Goal: Use online tool/utility: Utilize a website feature to perform a specific function

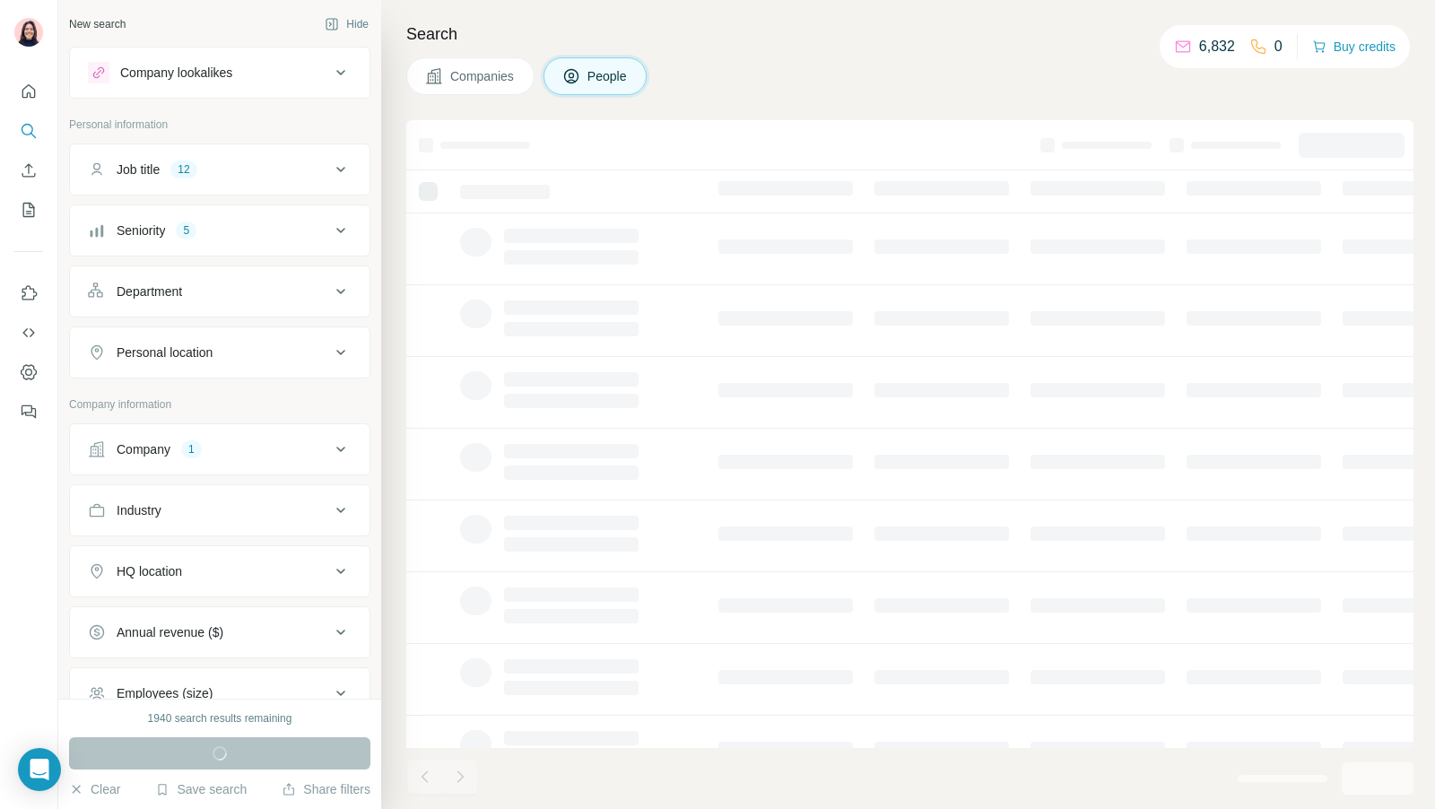
click at [339, 441] on icon at bounding box center [341, 450] width 22 height 22
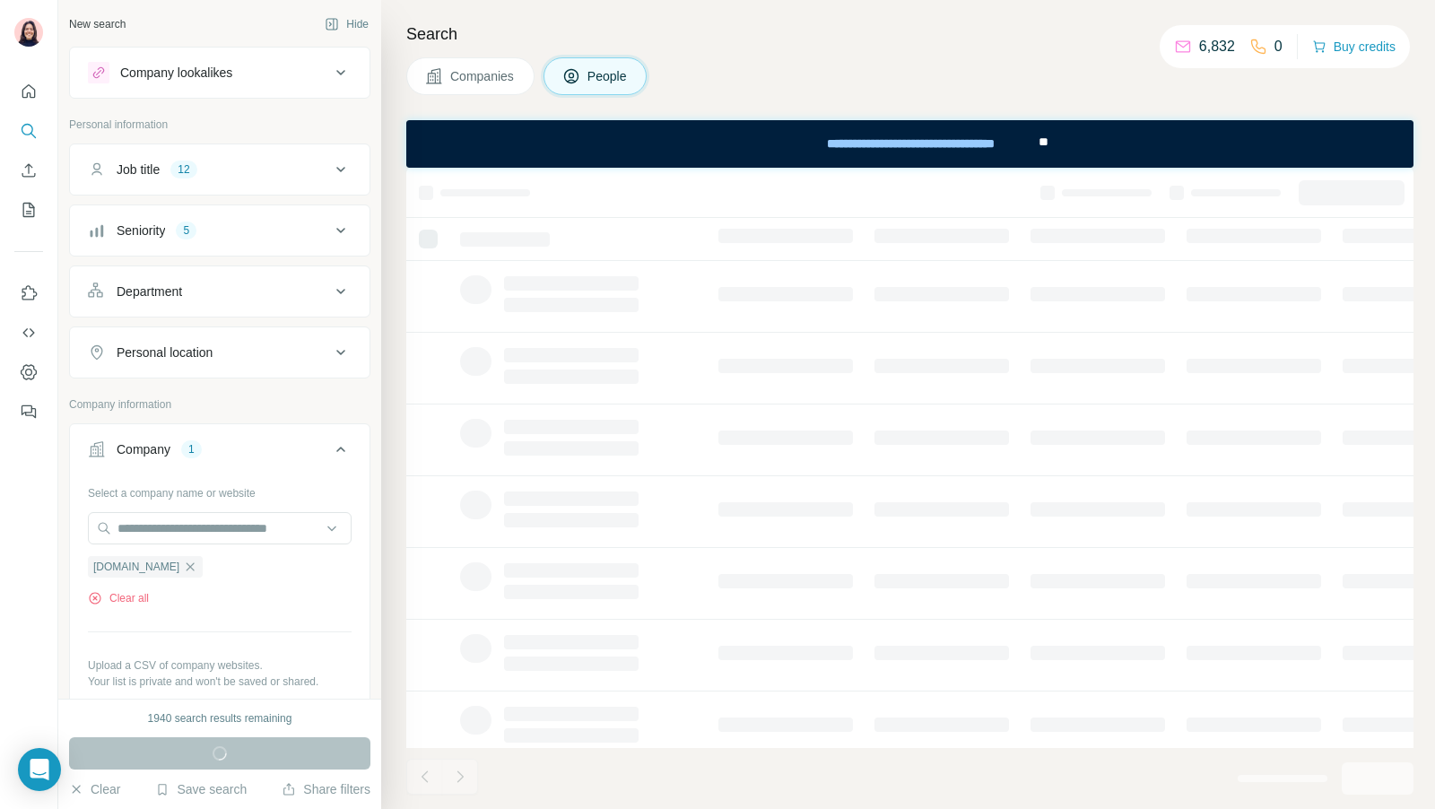
click at [339, 441] on icon at bounding box center [341, 450] width 22 height 22
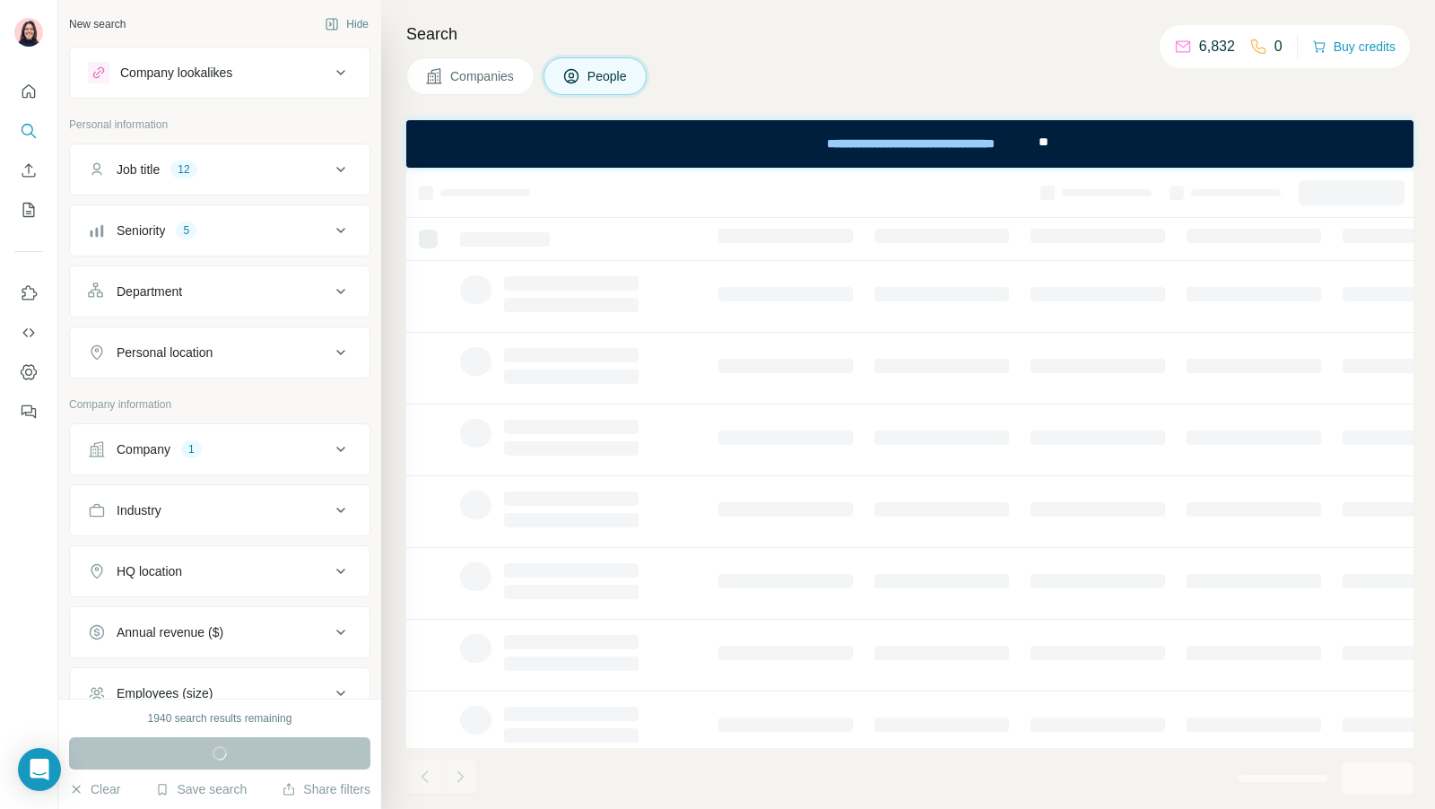
click at [278, 226] on div "Seniority 5" at bounding box center [209, 230] width 242 height 18
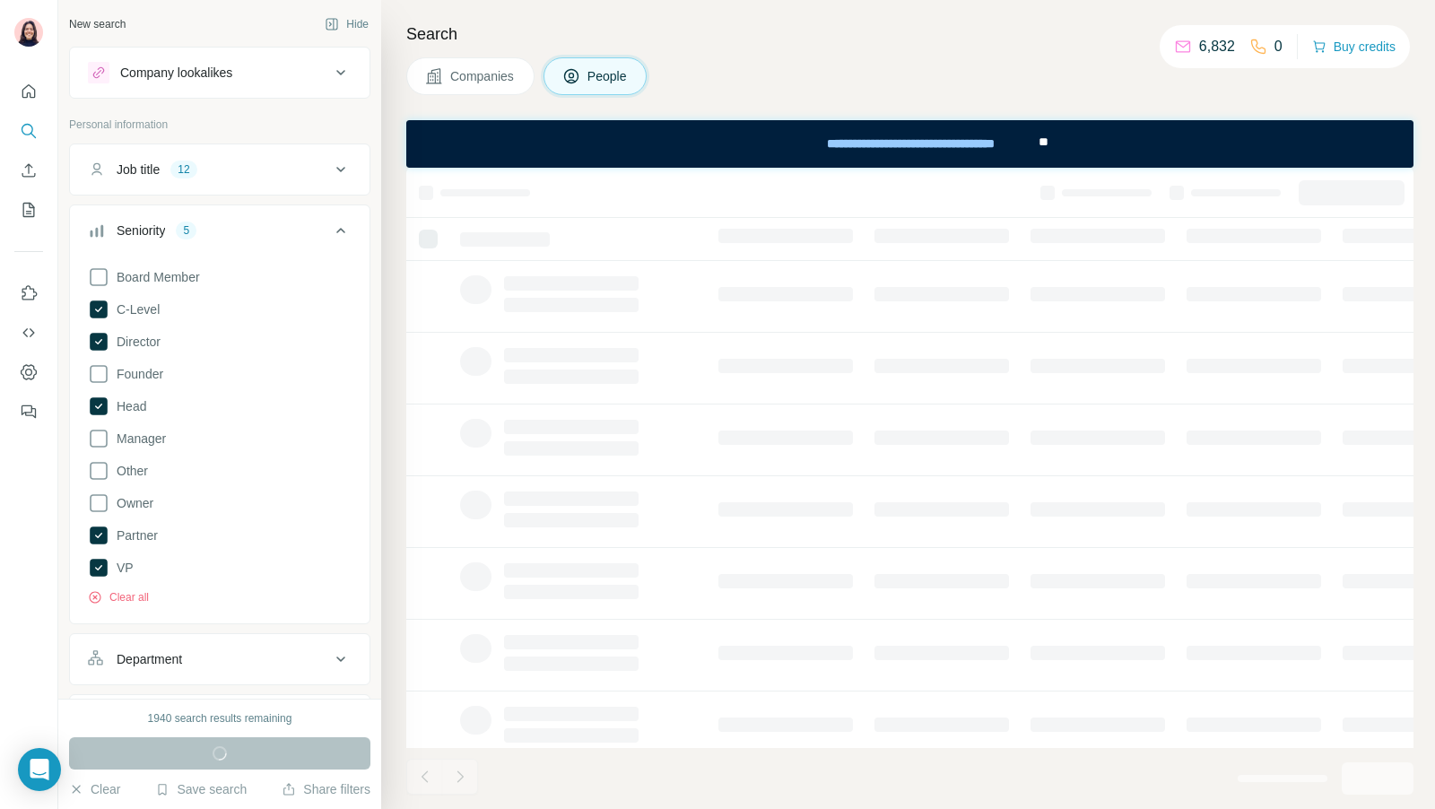
click at [278, 226] on div "Seniority 5" at bounding box center [209, 230] width 242 height 18
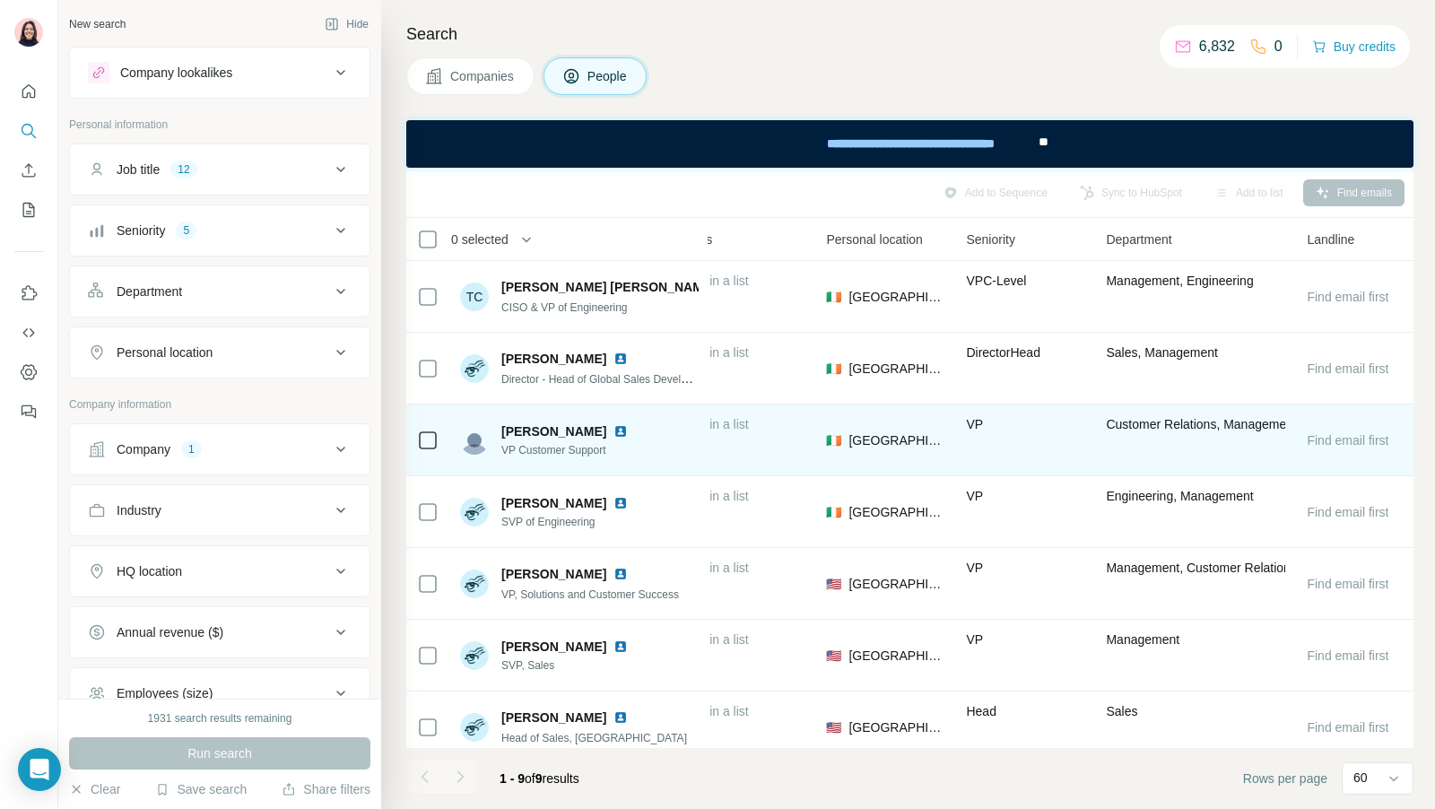
scroll to position [0, 578]
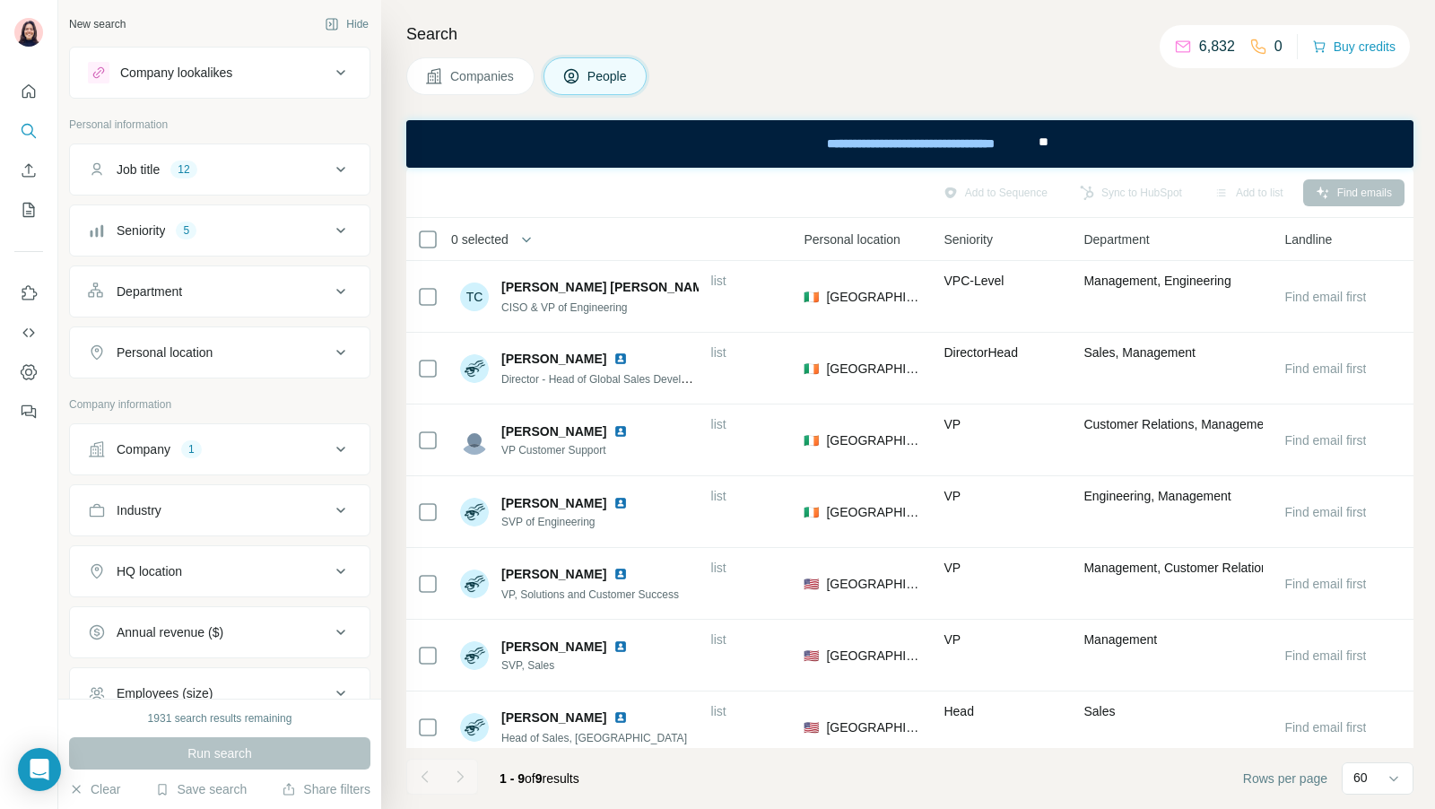
click at [297, 165] on div "Job title 12" at bounding box center [209, 170] width 242 height 18
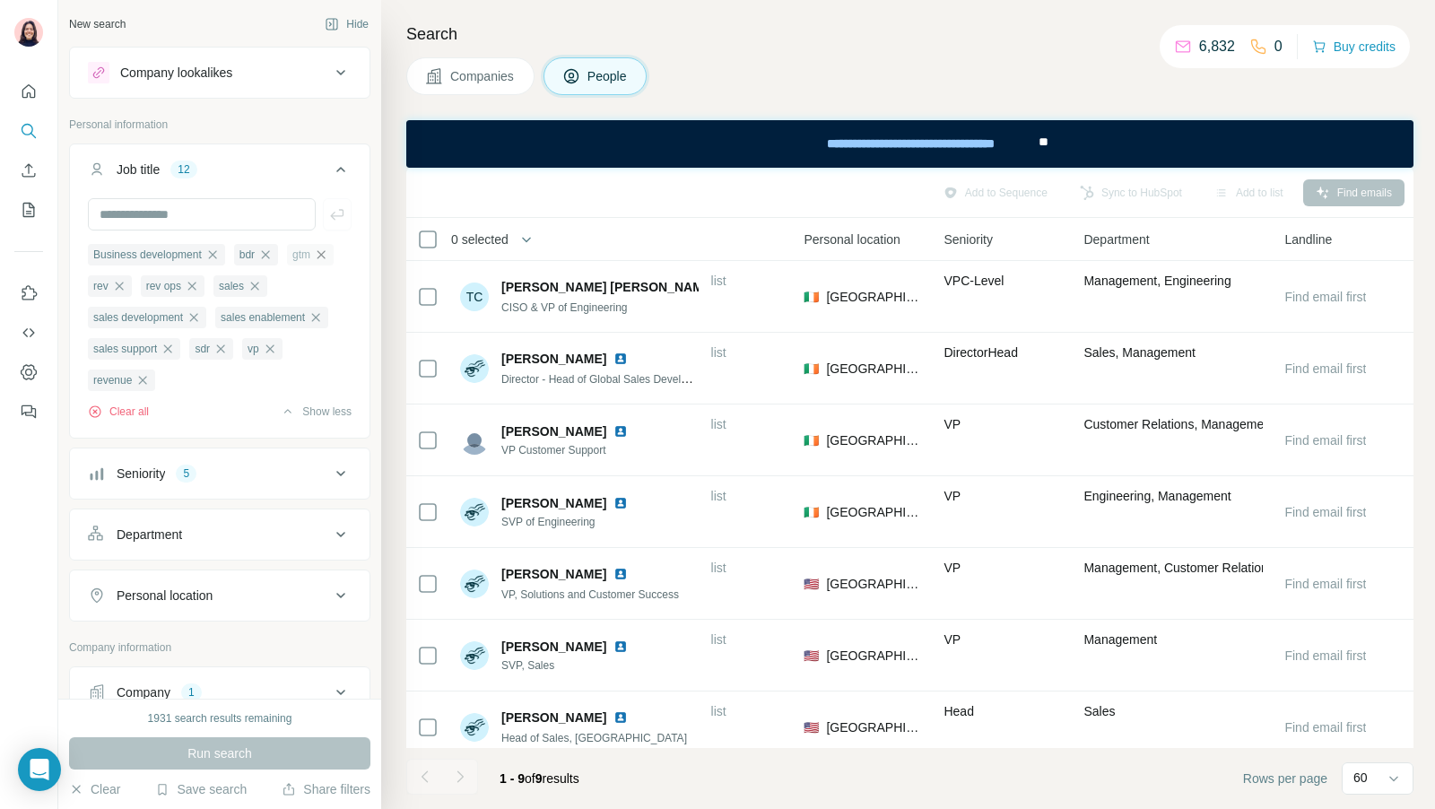
click at [326, 256] on icon "button" at bounding box center [321, 254] width 8 height 8
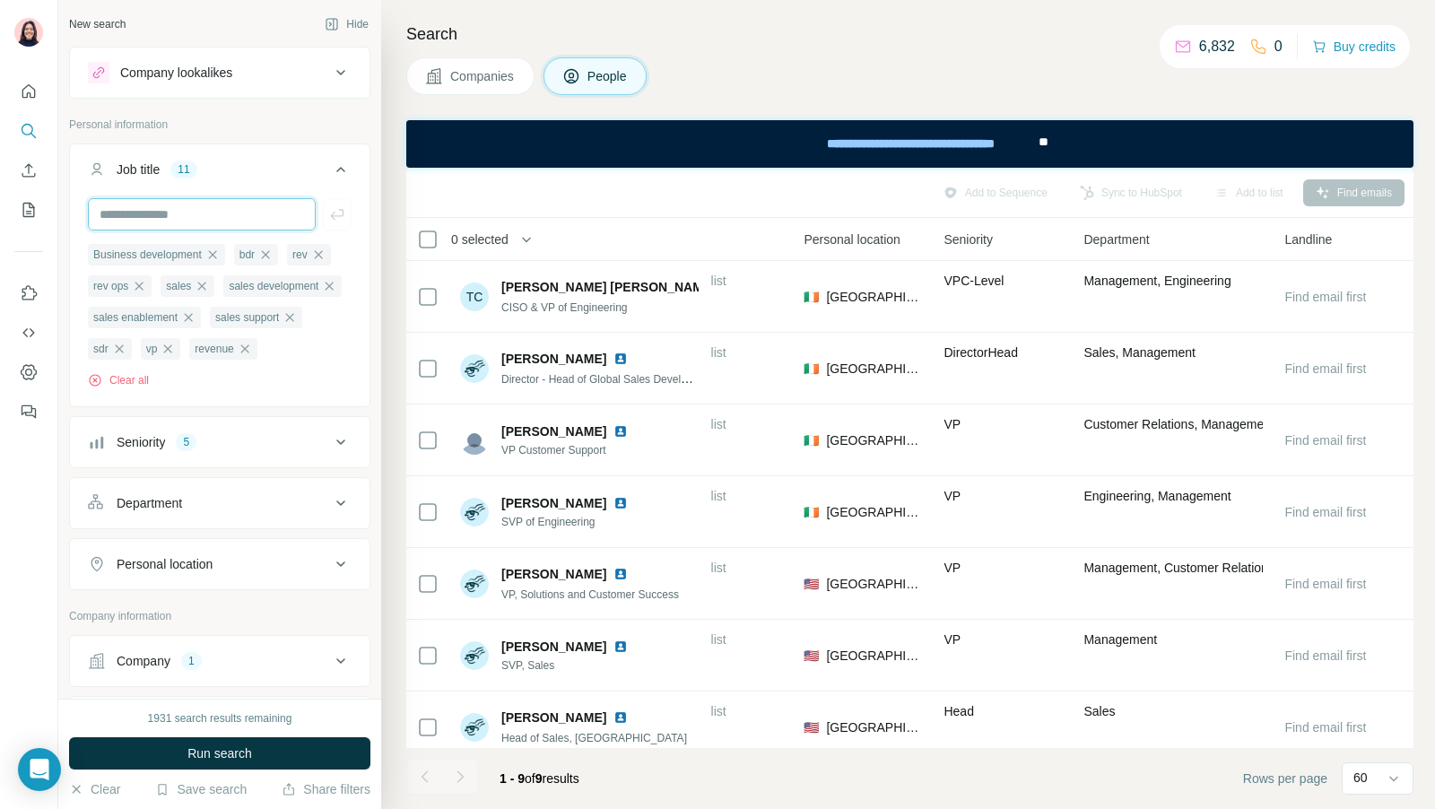
click at [234, 216] on input "text" at bounding box center [202, 214] width 228 height 32
type input "***"
click at [335, 214] on icon "button" at bounding box center [336, 214] width 13 height 11
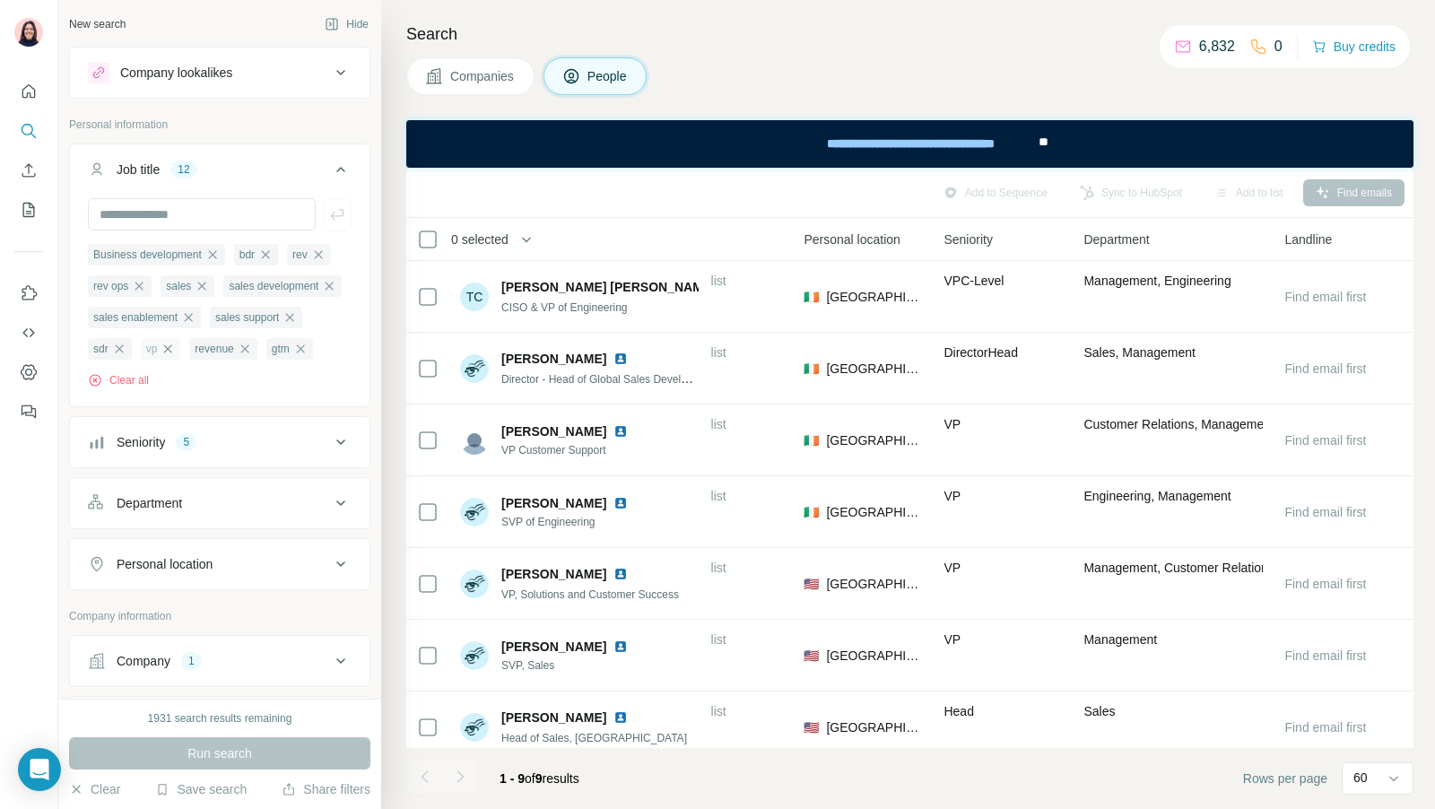
click at [163, 352] on icon "button" at bounding box center [168, 349] width 14 height 14
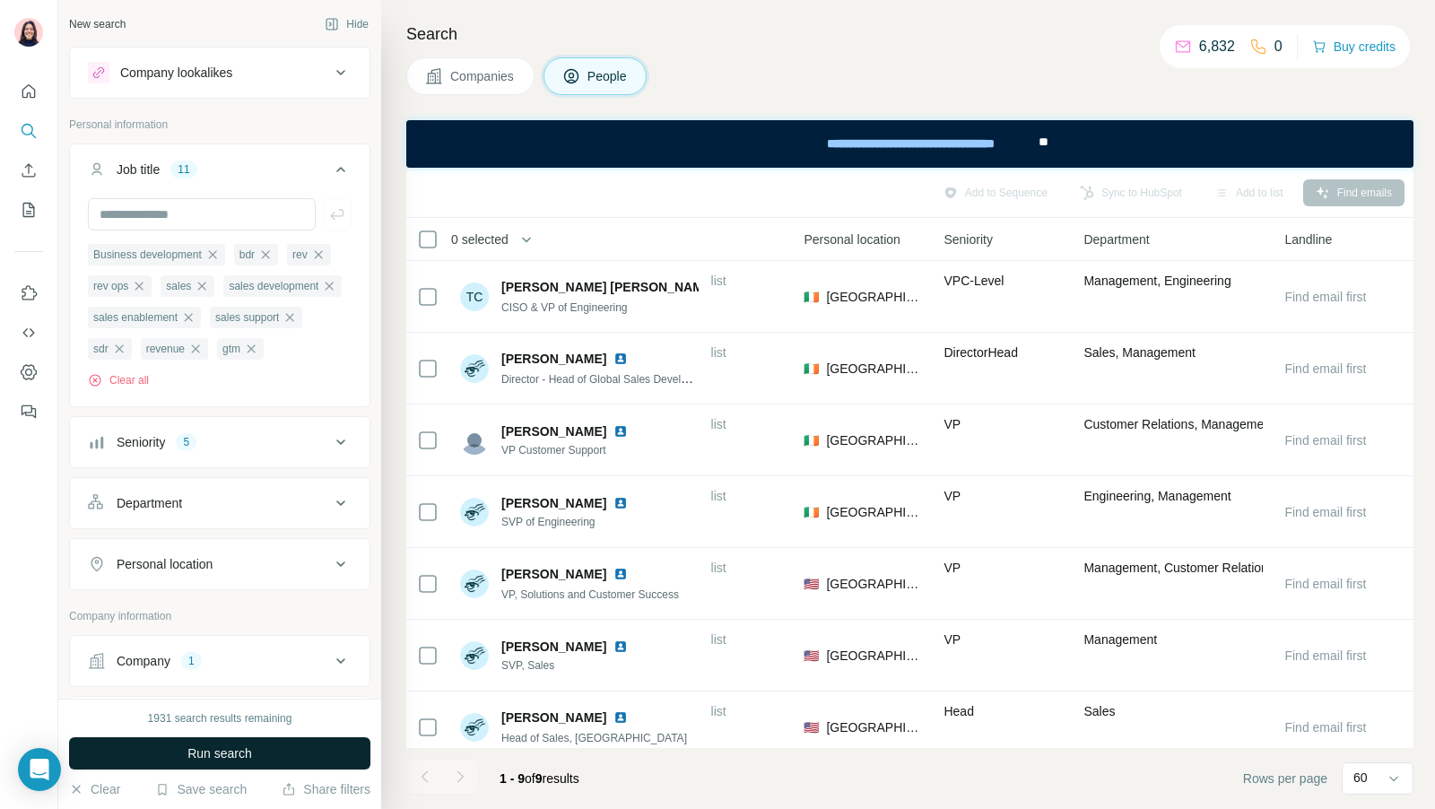
click at [232, 754] on span "Run search" at bounding box center [219, 753] width 65 height 18
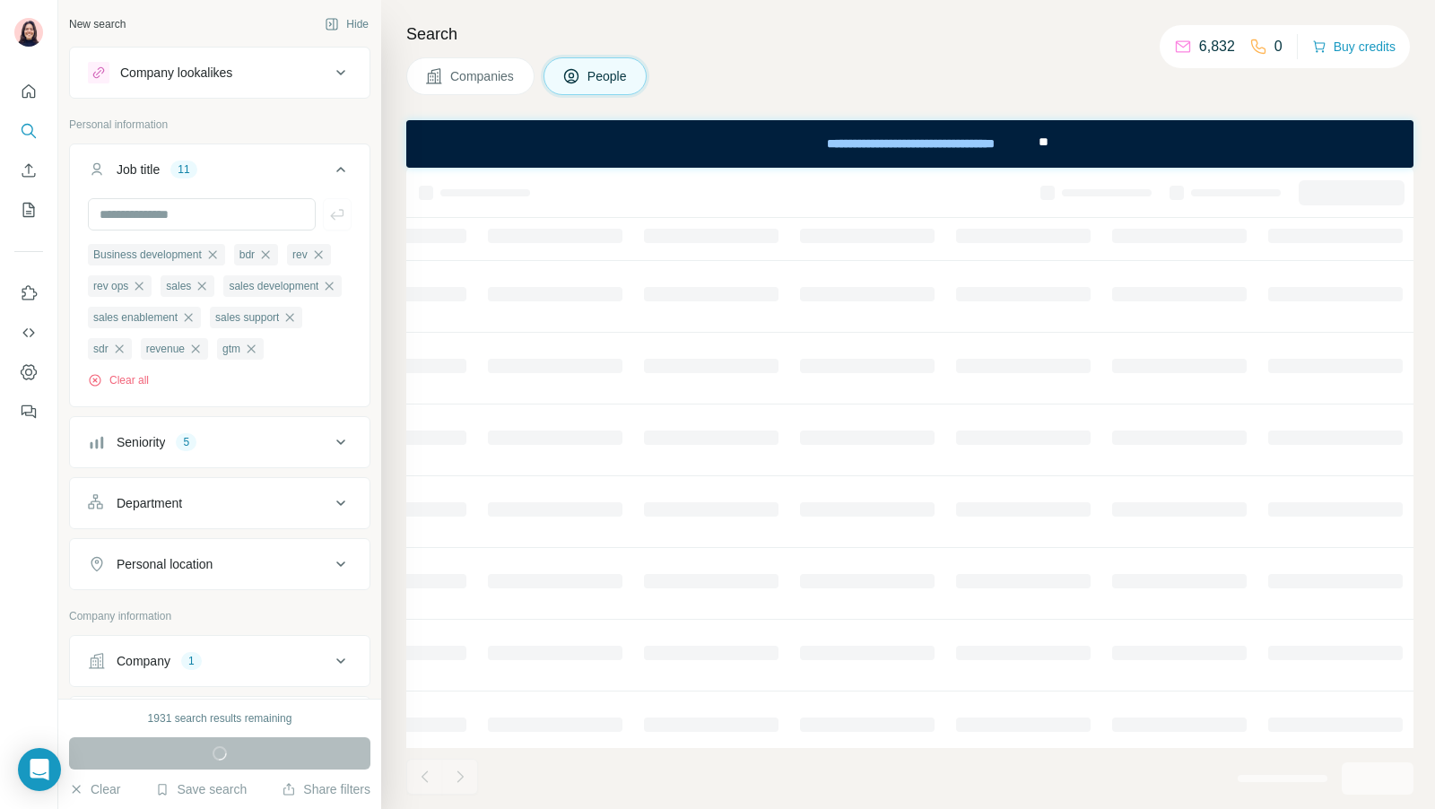
scroll to position [0, 542]
click at [303, 446] on div "Seniority 5" at bounding box center [209, 442] width 242 height 18
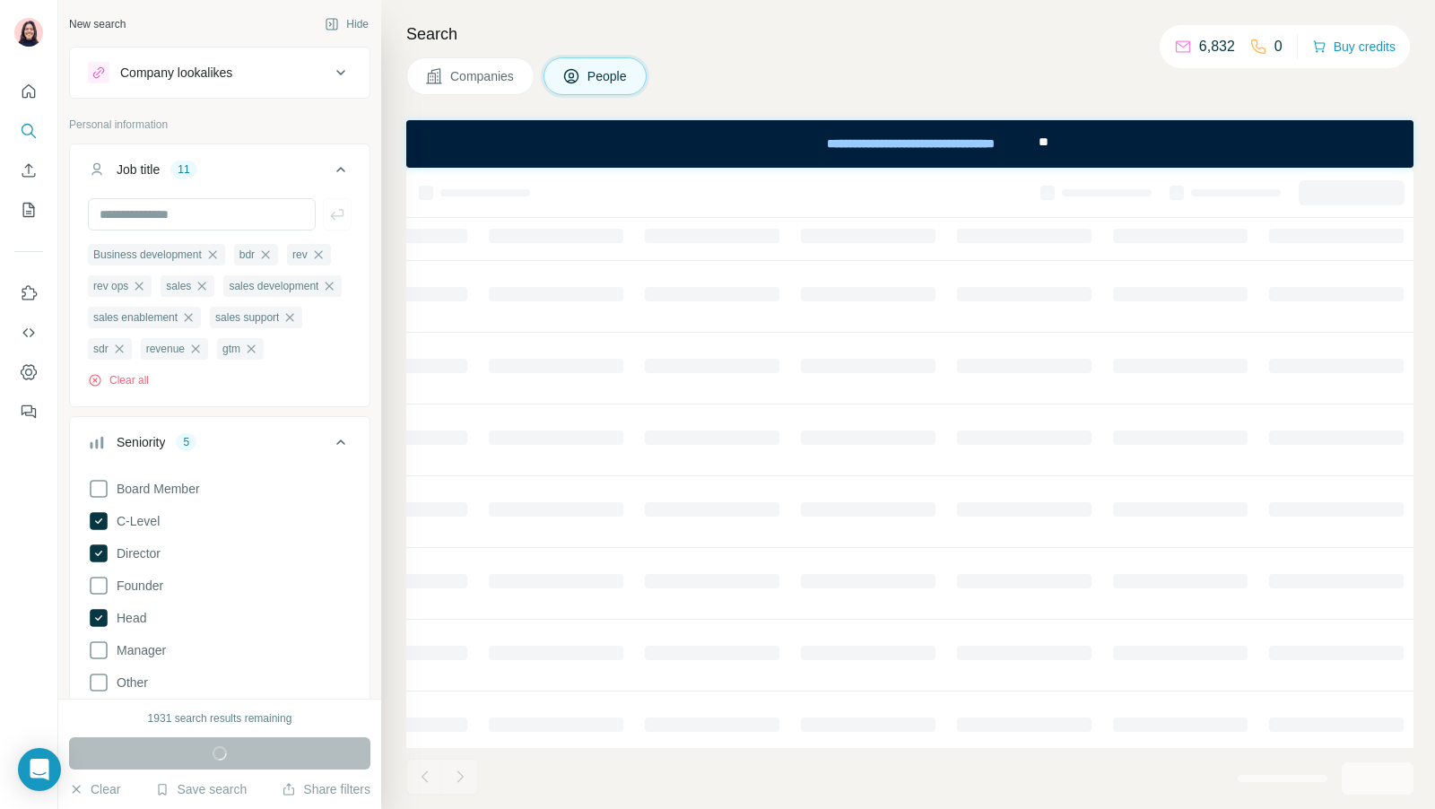
click at [303, 446] on div "Seniority 5" at bounding box center [209, 442] width 242 height 18
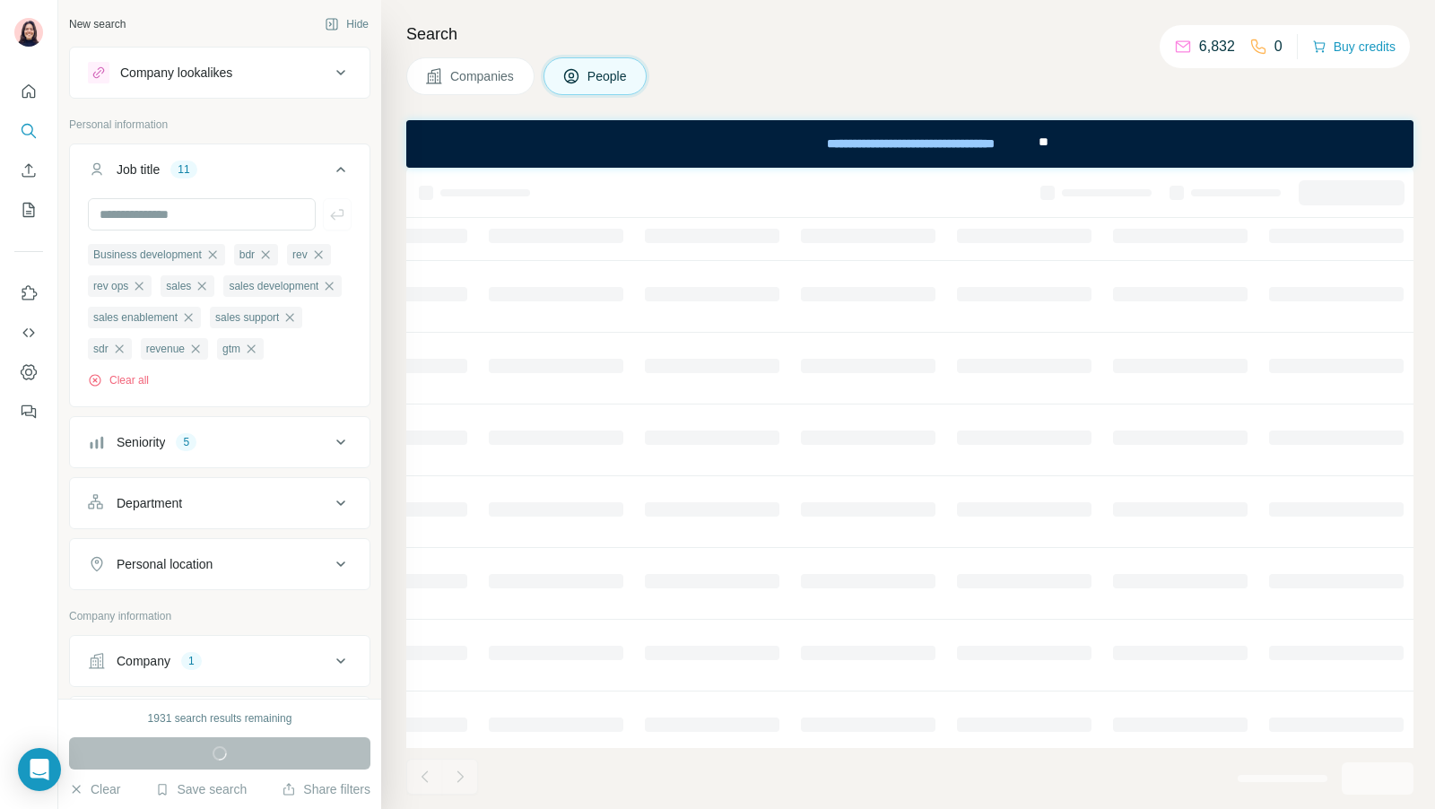
click at [311, 162] on div "Job title 11" at bounding box center [209, 170] width 242 height 18
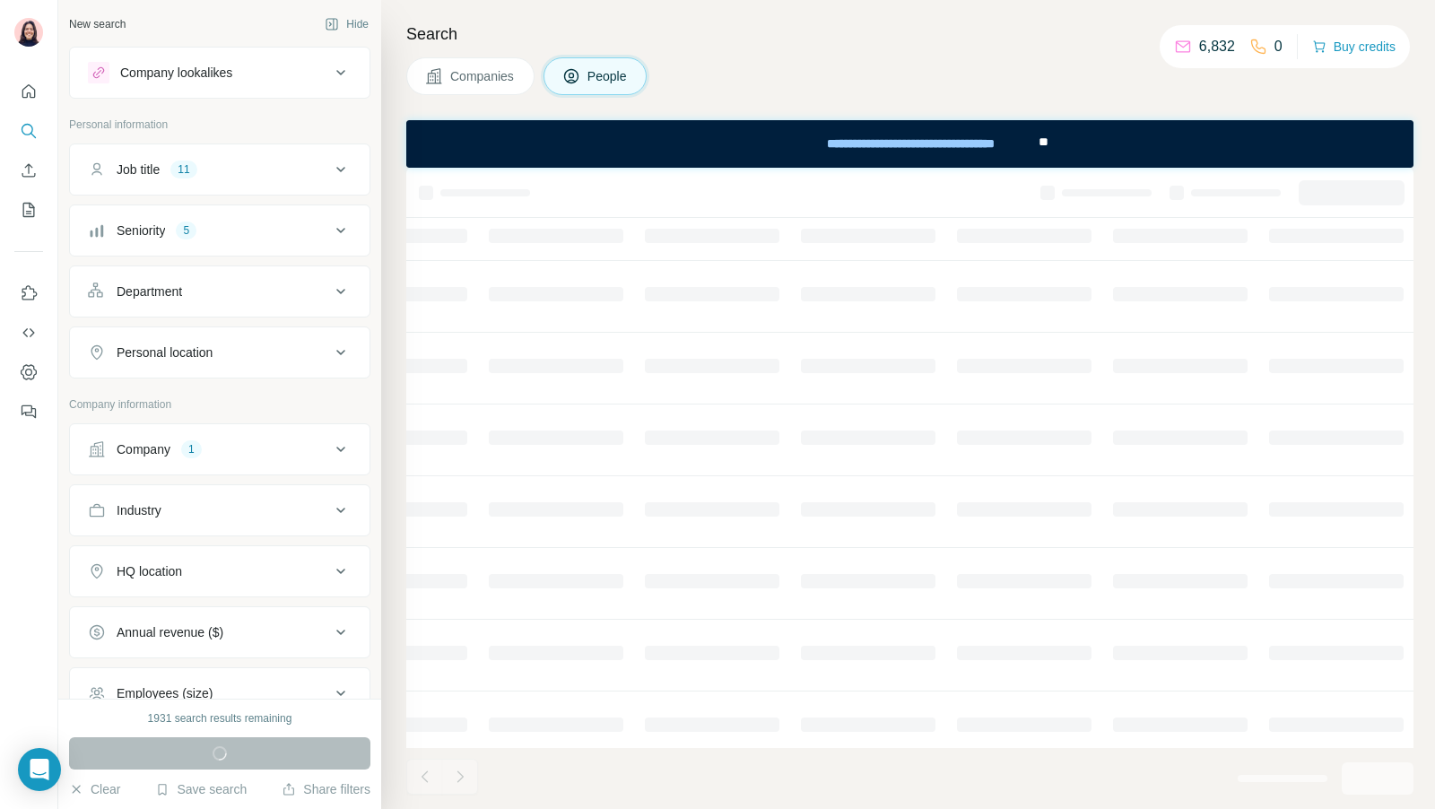
click at [311, 162] on div "Job title 11" at bounding box center [209, 170] width 242 height 18
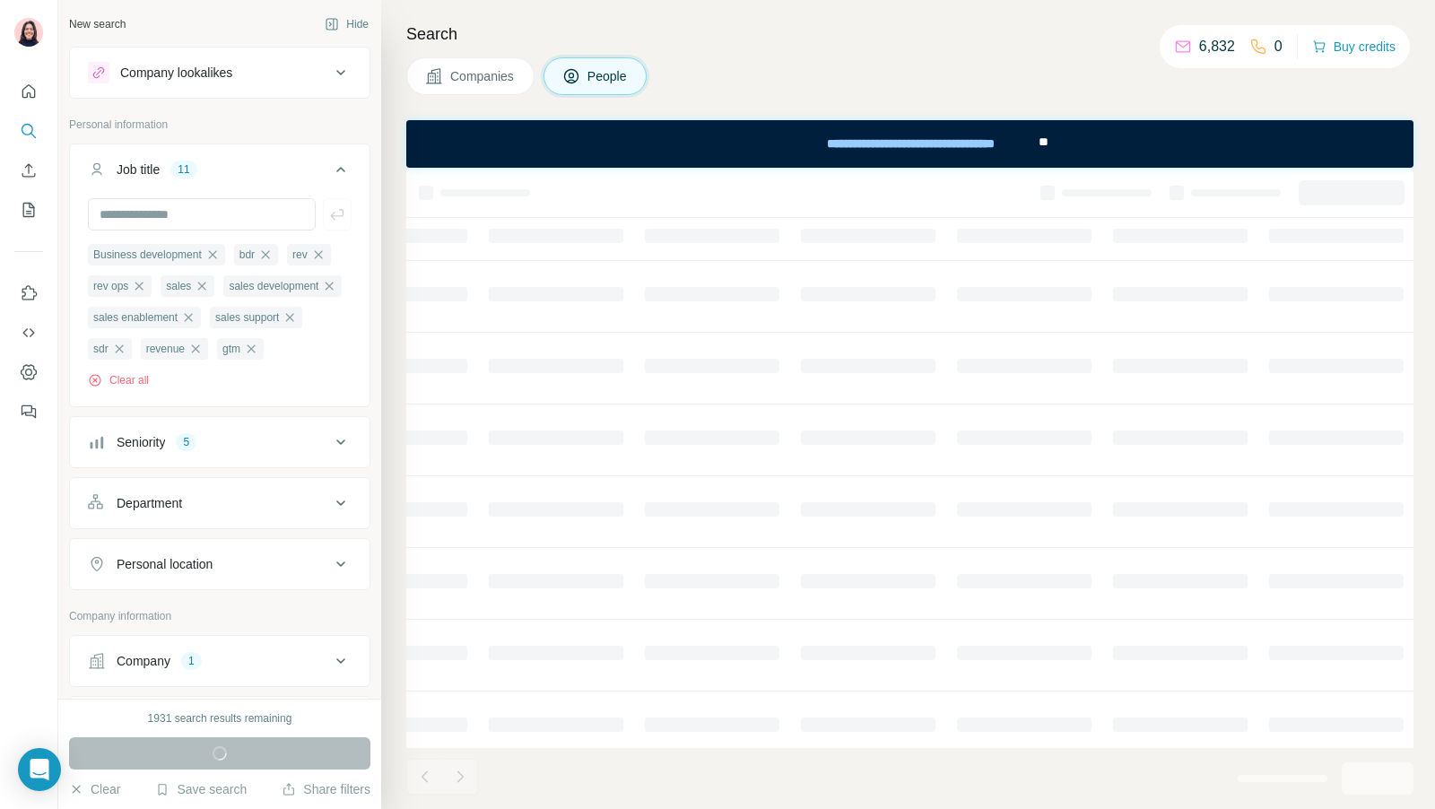
click at [282, 465] on div "Seniority 5" at bounding box center [219, 442] width 301 height 52
click at [282, 446] on div "Seniority 5" at bounding box center [209, 442] width 242 height 18
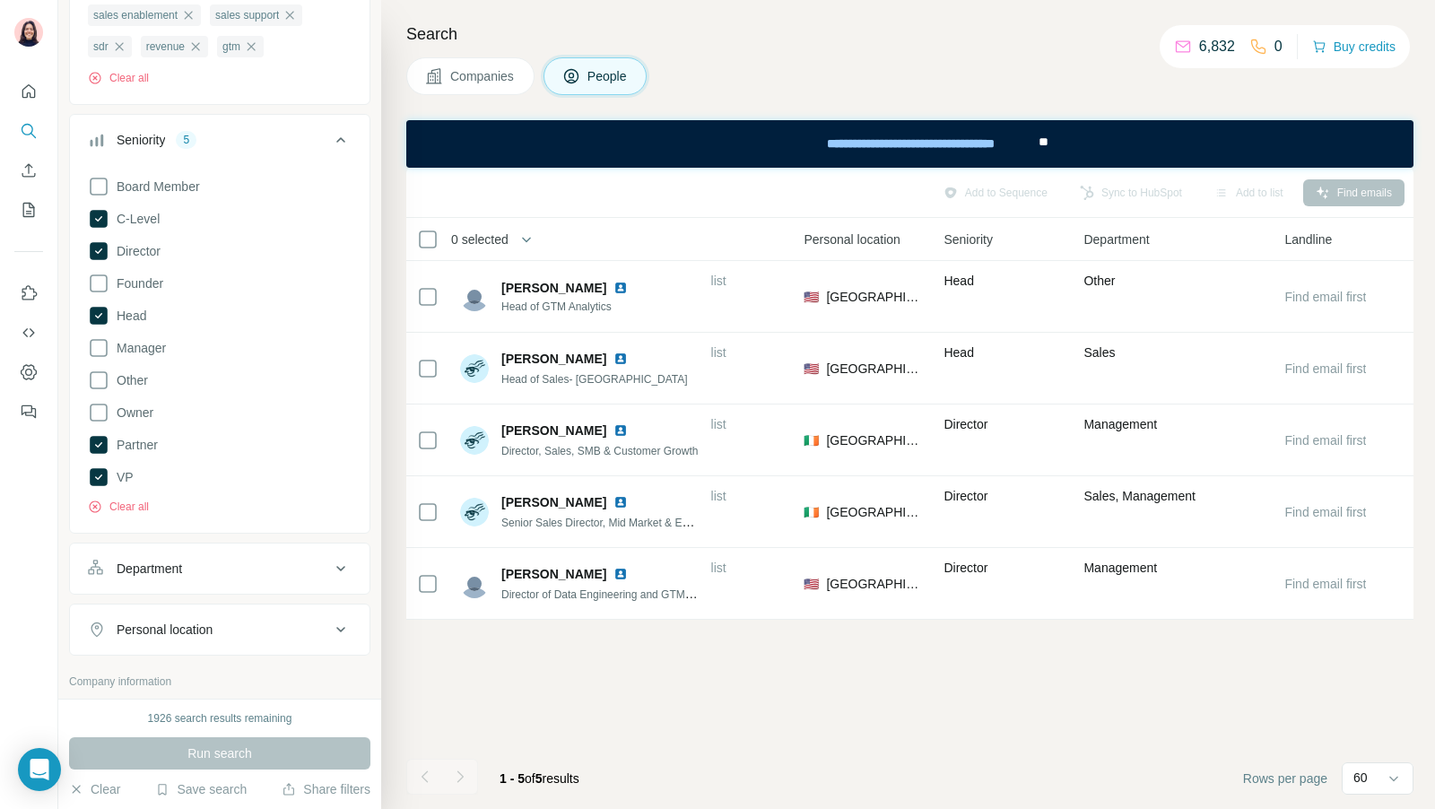
scroll to position [369, 0]
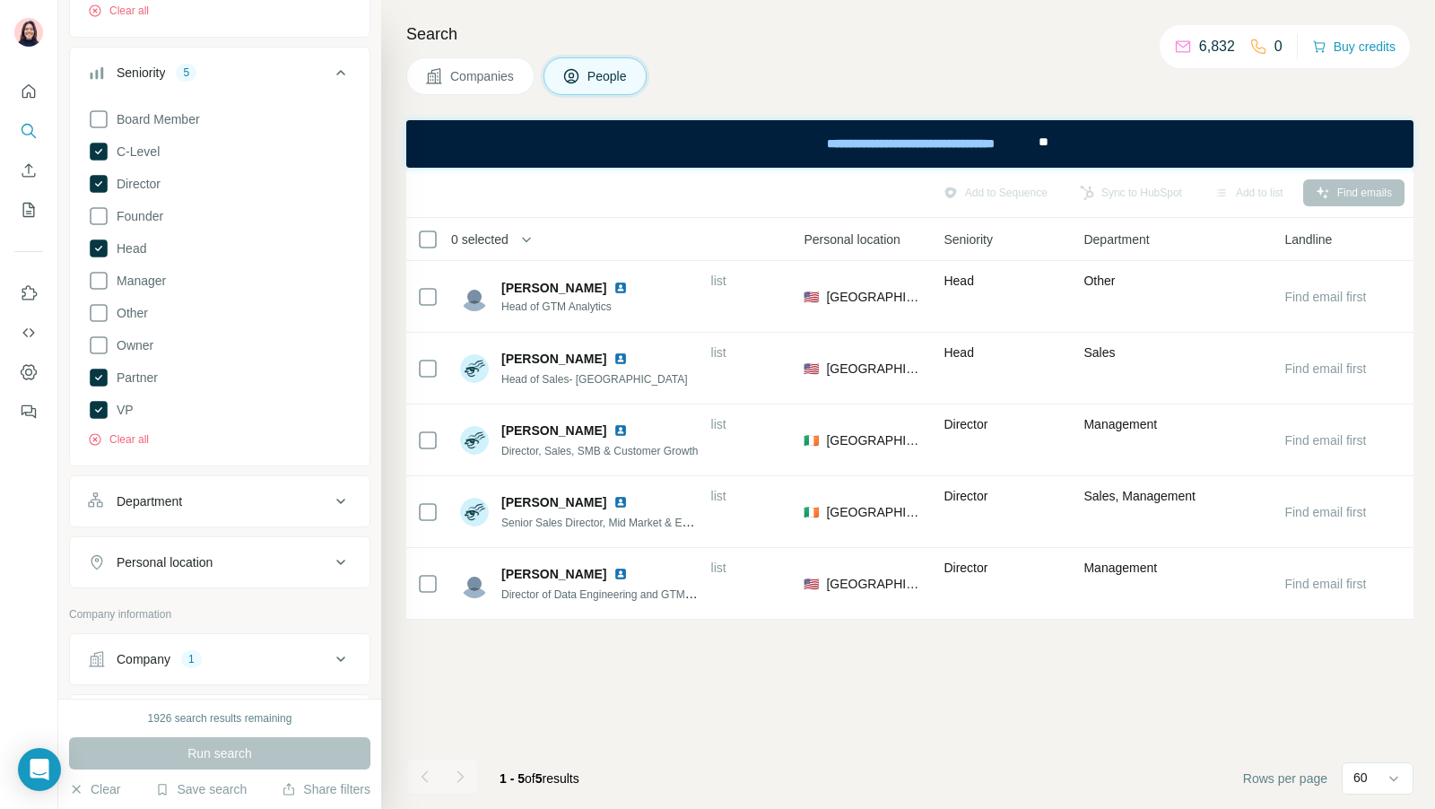
click at [290, 493] on div "Department" at bounding box center [209, 501] width 242 height 18
click at [220, 546] on input at bounding box center [210, 546] width 221 height 20
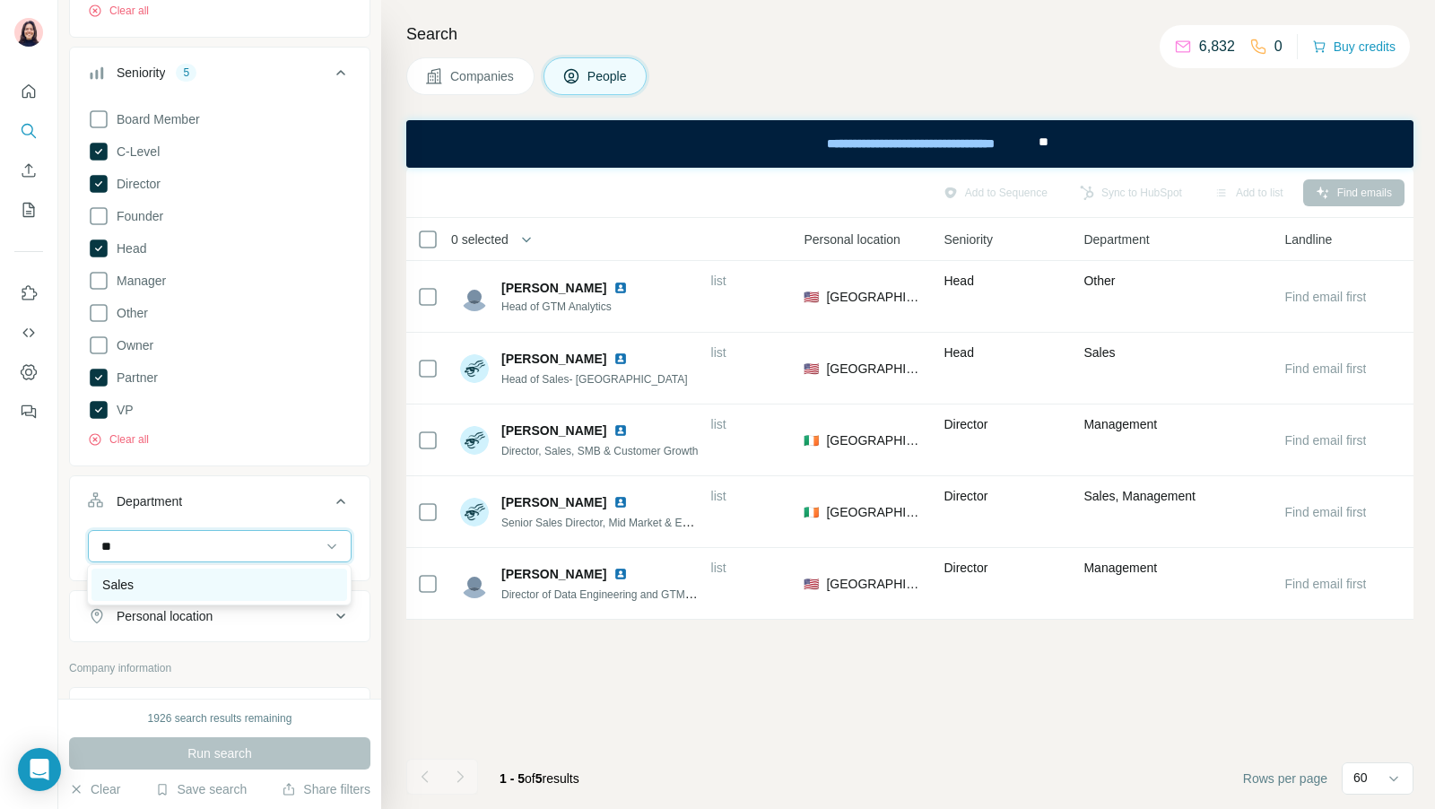
type input "**"
click at [238, 570] on div "Sales" at bounding box center [219, 585] width 256 height 32
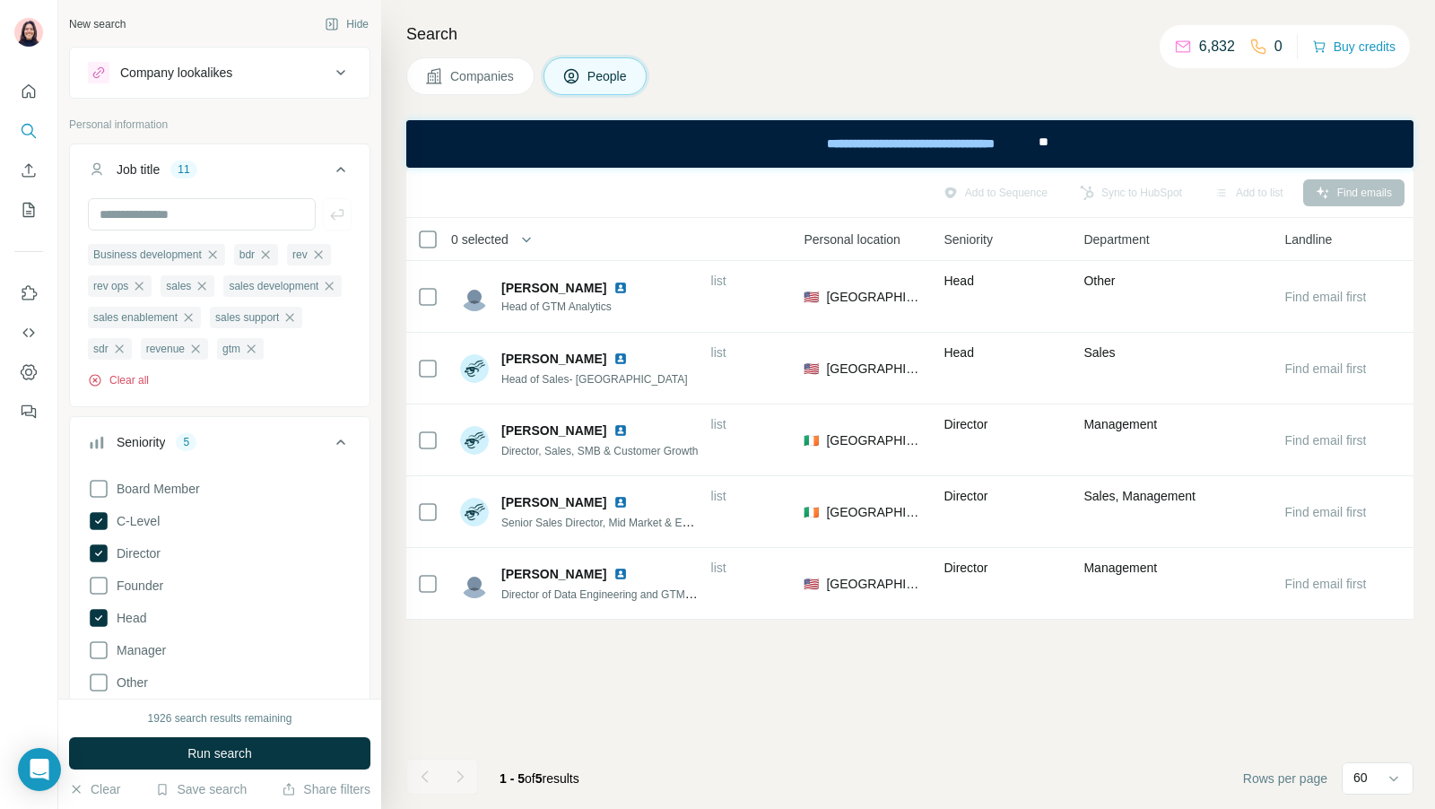
click at [121, 381] on button "Clear all" at bounding box center [118, 380] width 61 height 16
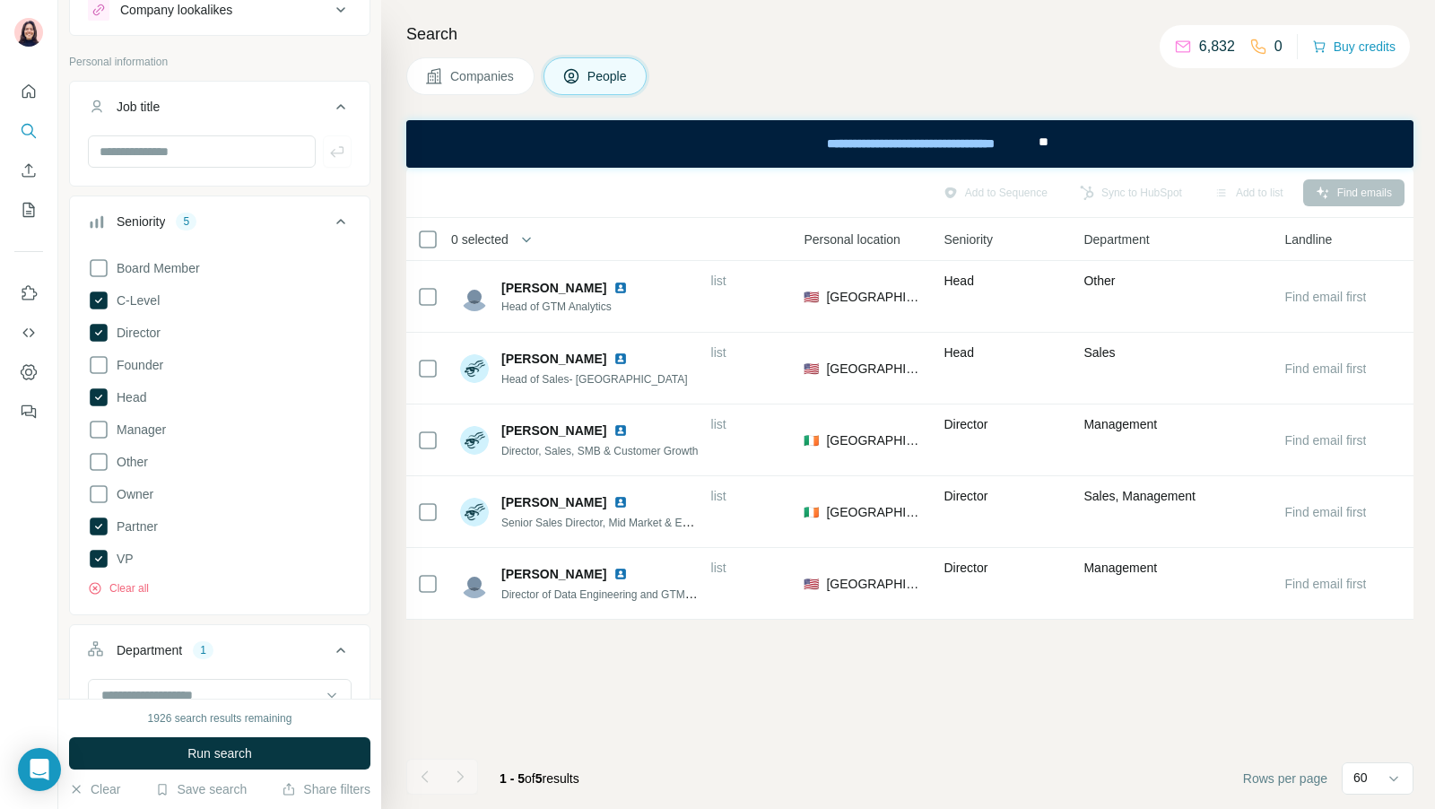
scroll to position [140, 0]
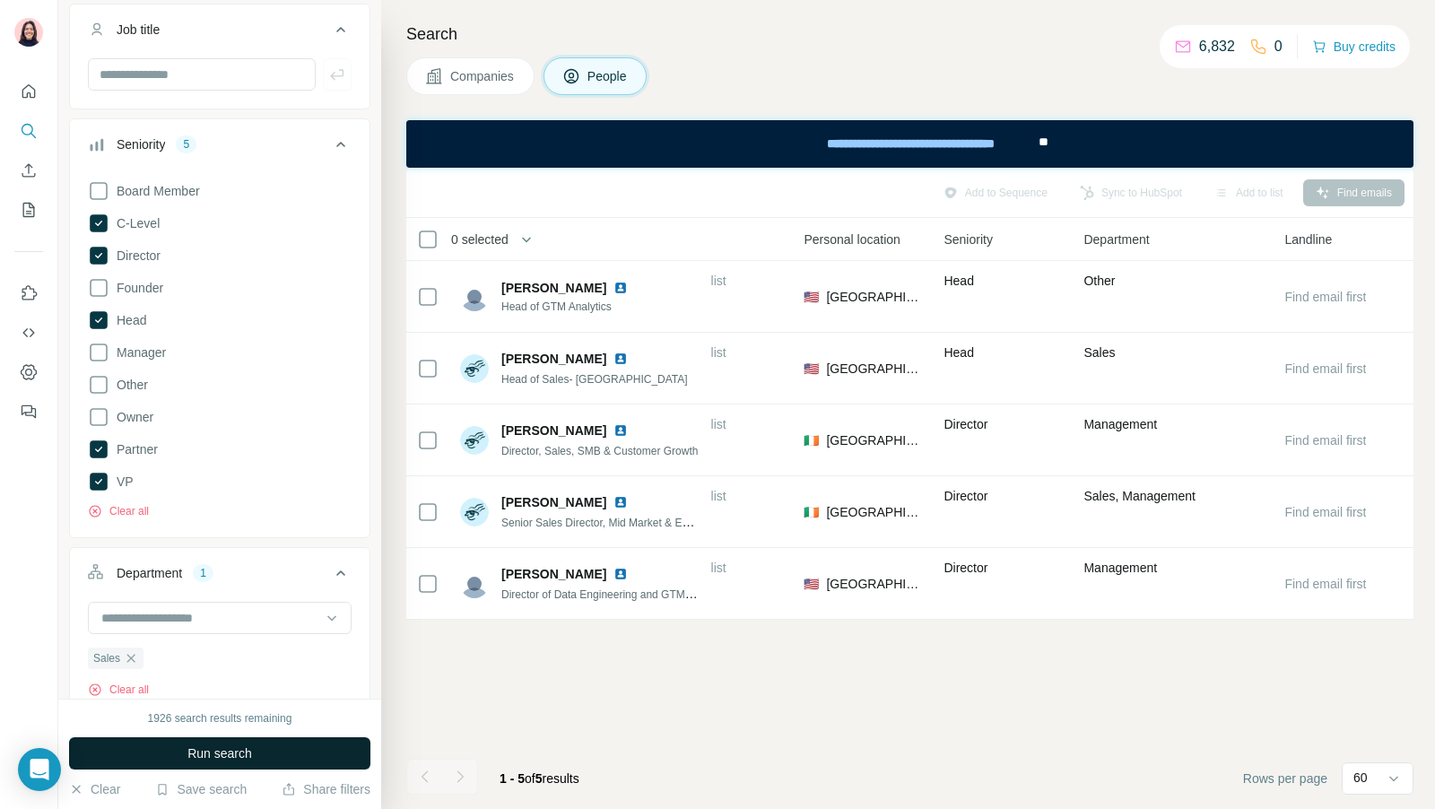
click at [199, 744] on span "Run search" at bounding box center [219, 753] width 65 height 18
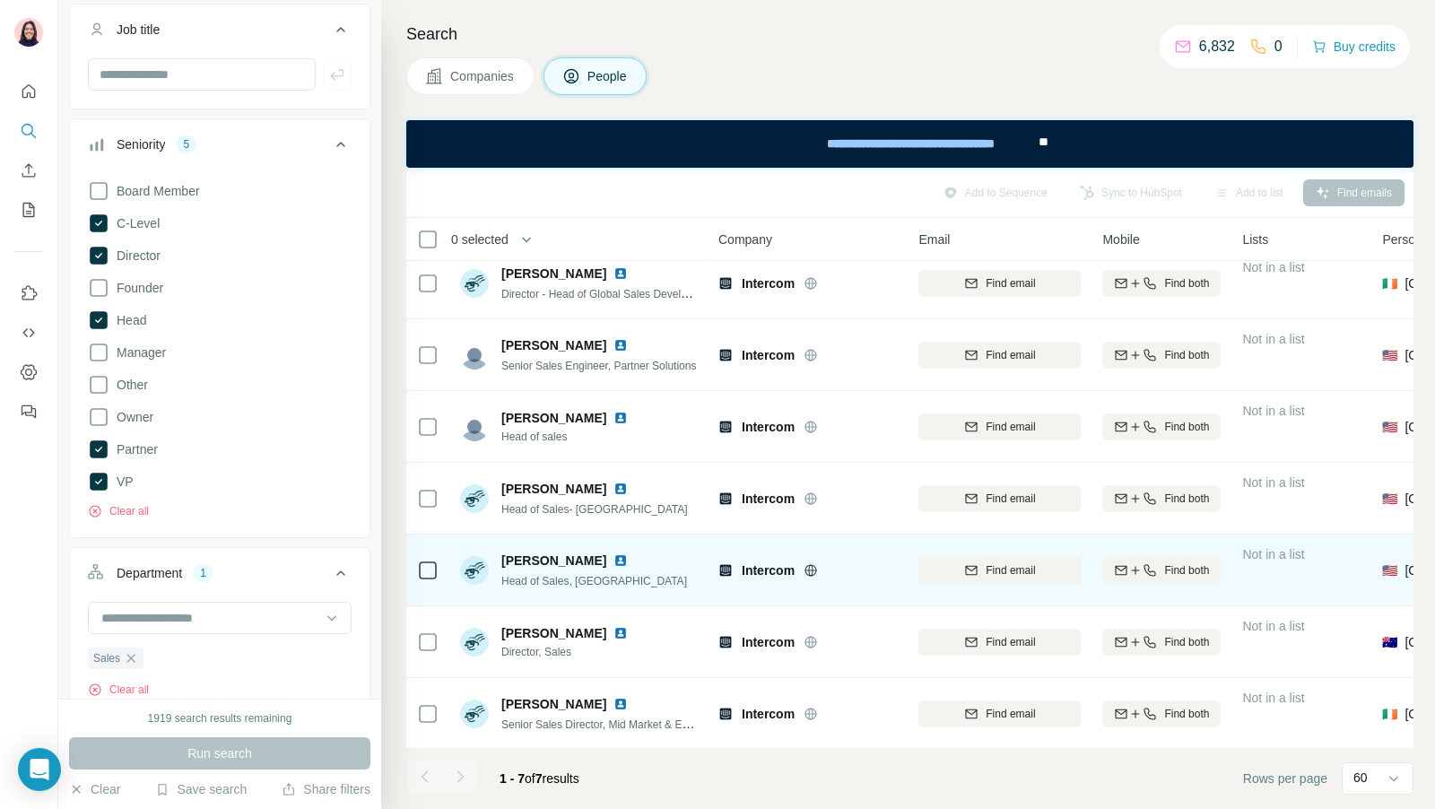
scroll to position [0, 0]
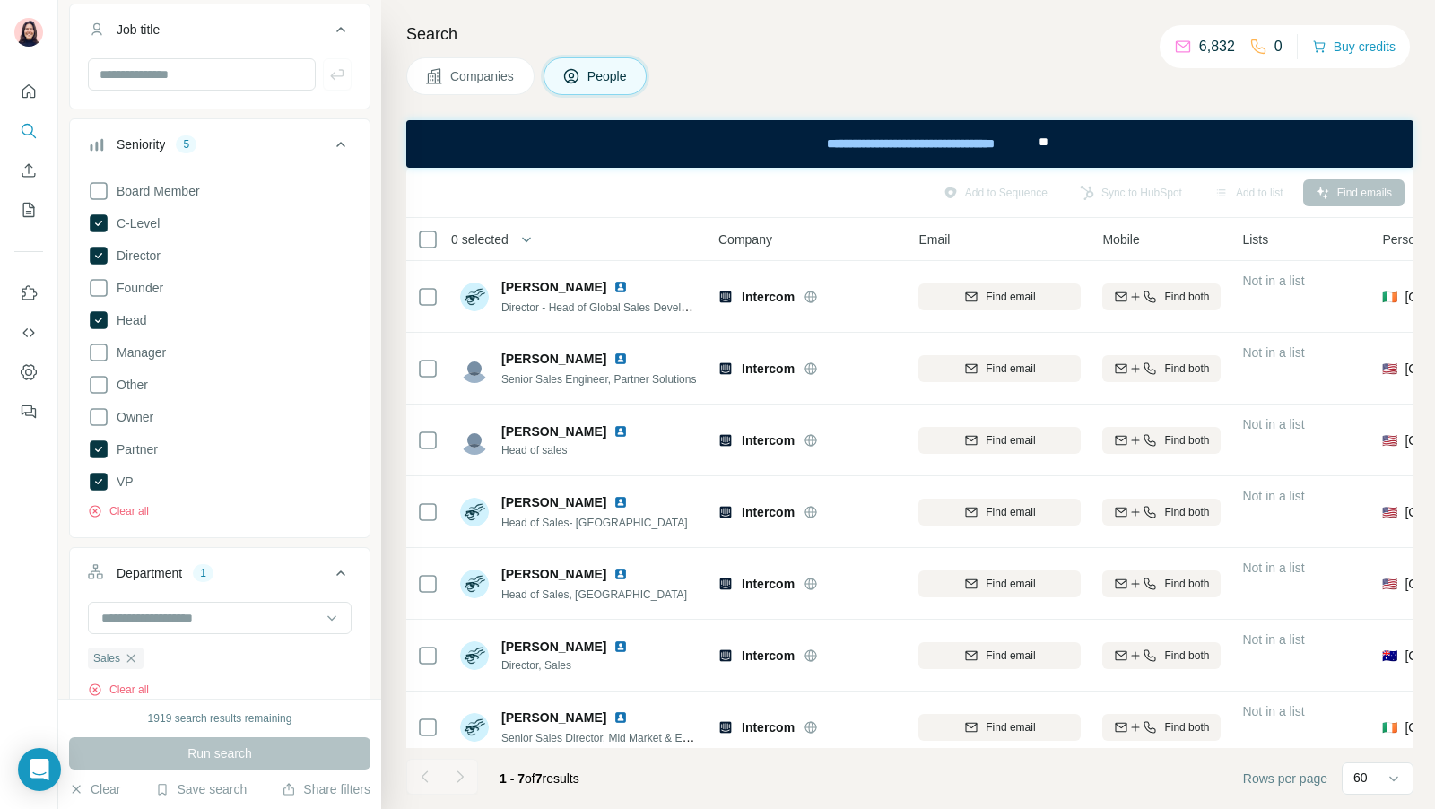
click at [333, 90] on div at bounding box center [220, 81] width 300 height 47
